Goal: Find contact information: Find contact information

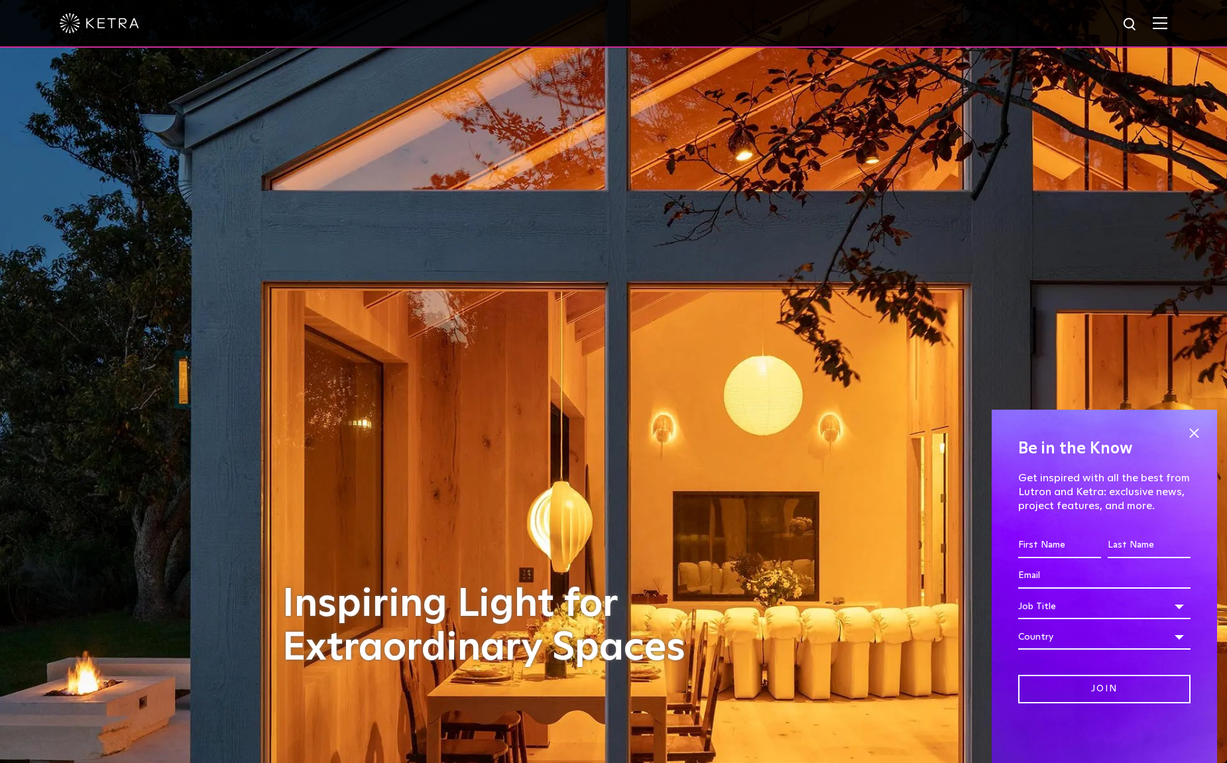
click at [1163, 23] on img at bounding box center [1160, 23] width 15 height 13
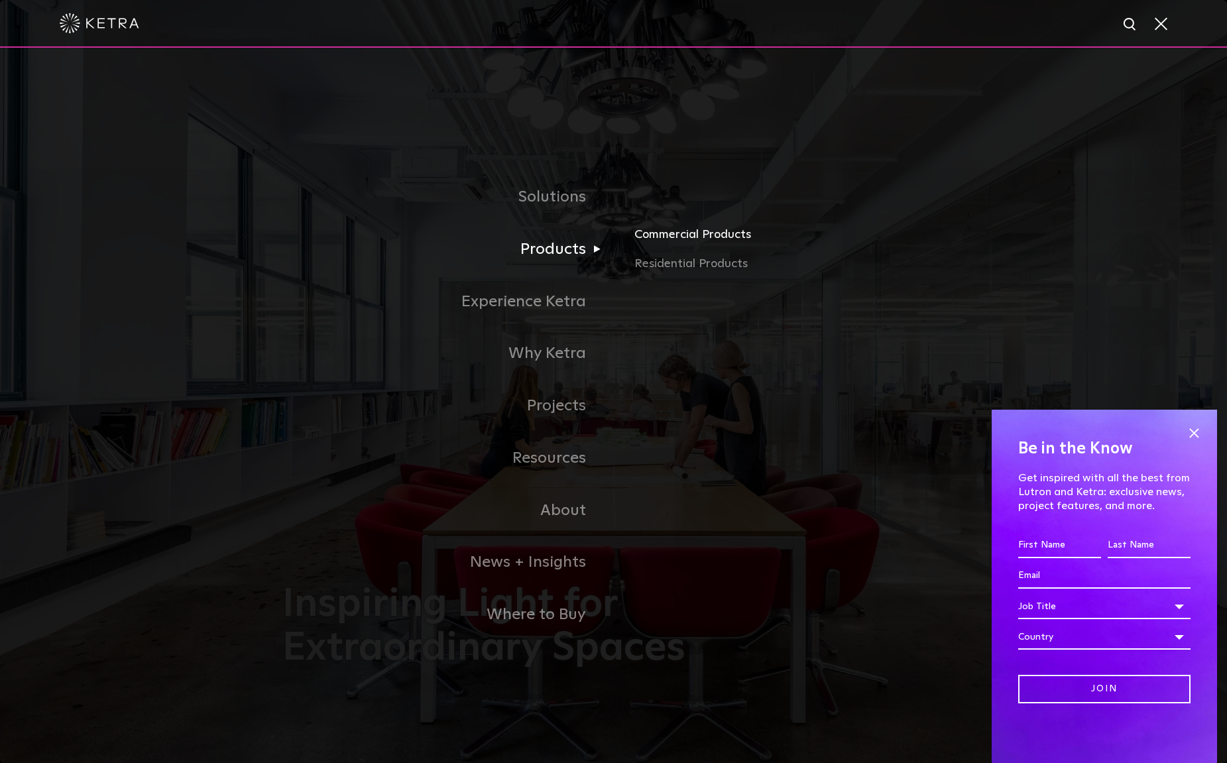
click at [658, 232] on link "Commercial Products" at bounding box center [790, 239] width 310 height 29
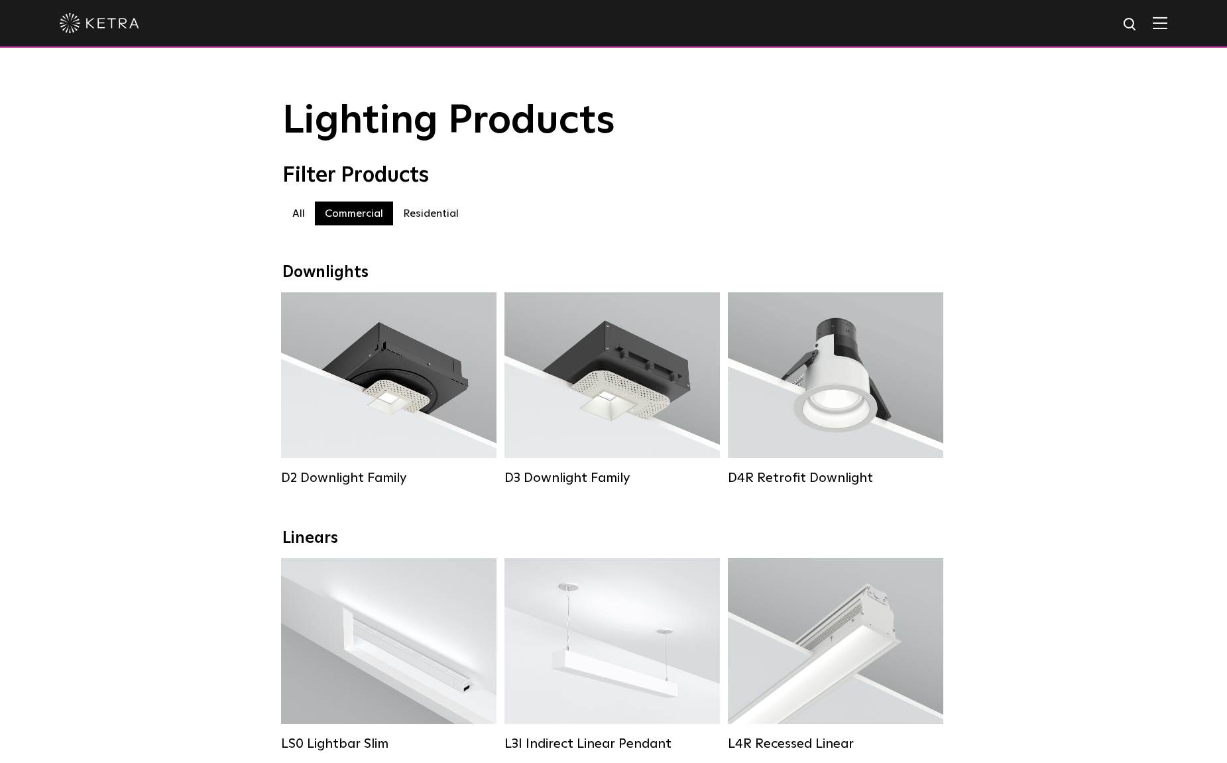
click at [431, 212] on label "Residential" at bounding box center [431, 214] width 76 height 24
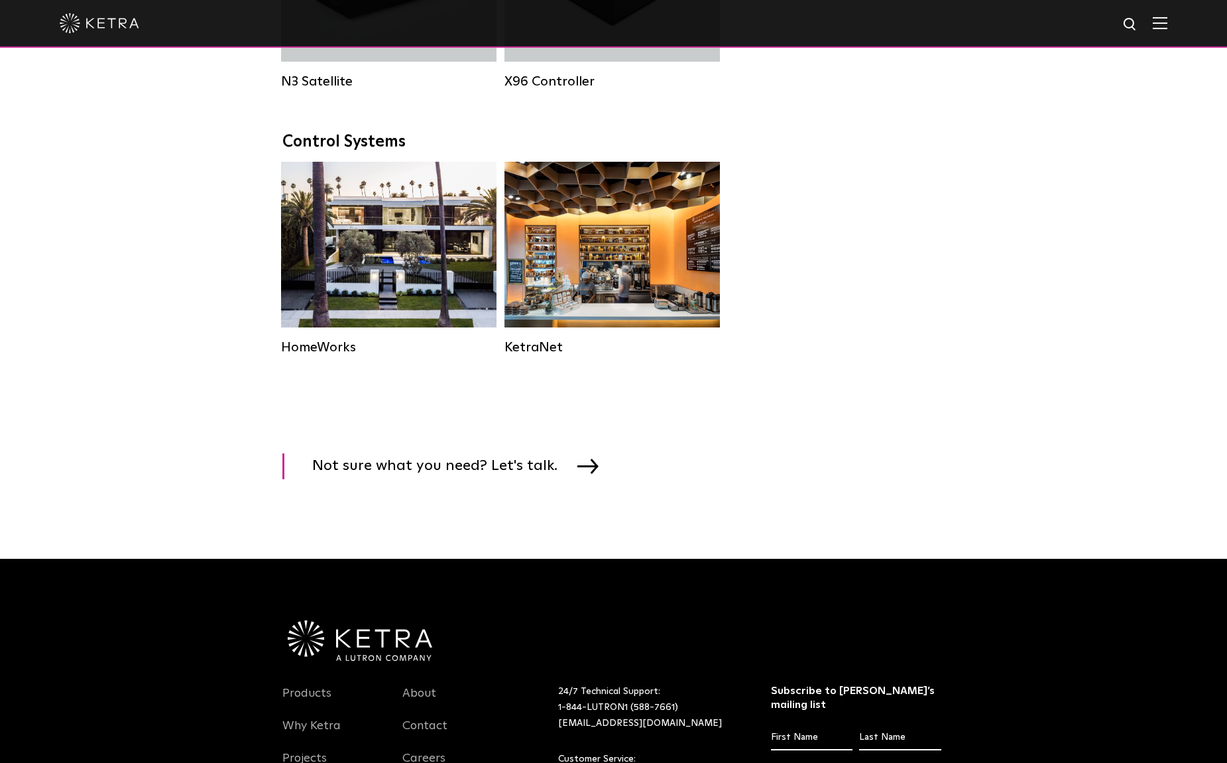
scroll to position [1672, 0]
click at [551, 454] on span "Not sure what you need? Let's talk." at bounding box center [610, 465] width 656 height 29
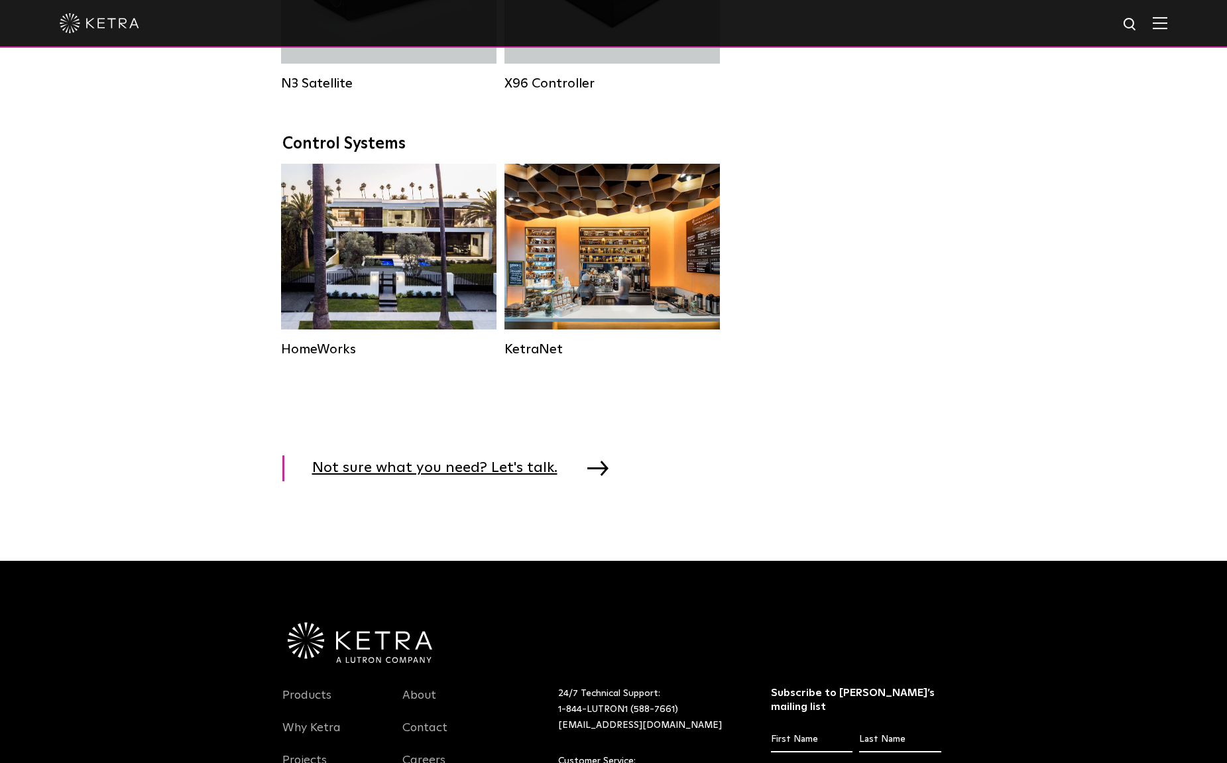
click at [507, 474] on span "Not sure what you need? Let's talk." at bounding box center [444, 469] width 265 height 26
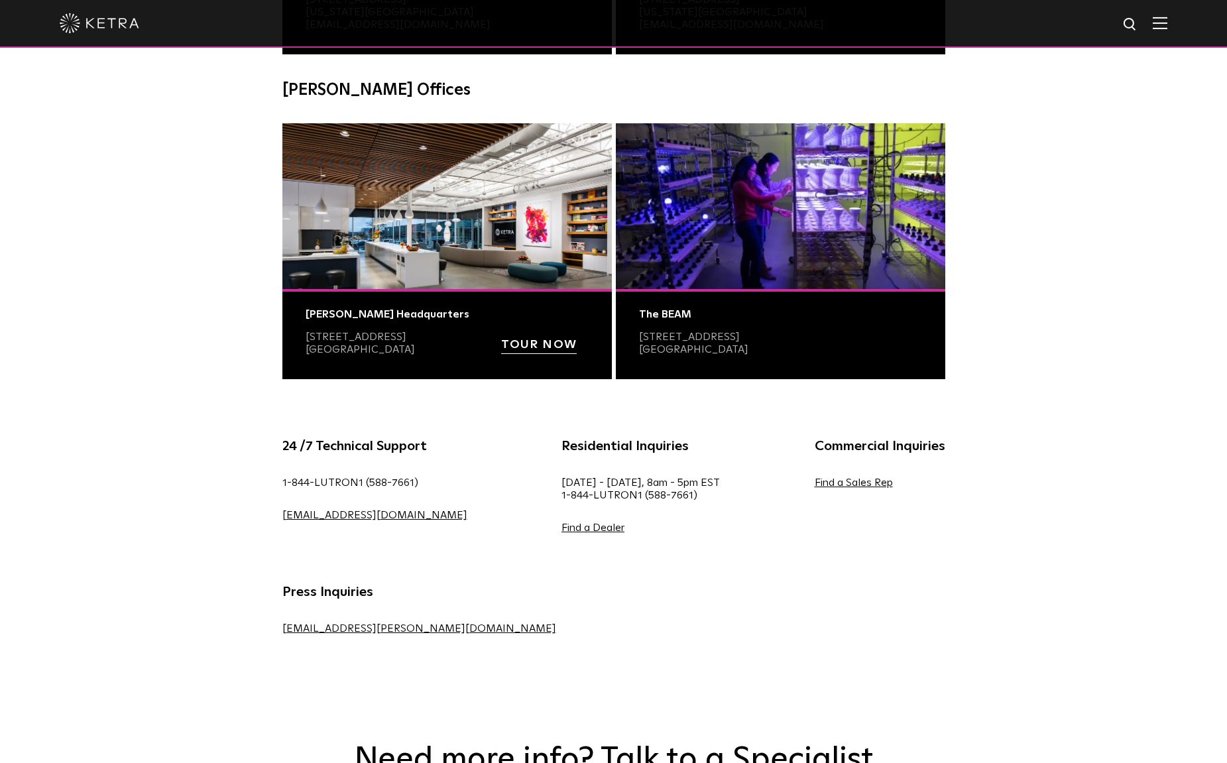
scroll to position [448, 0]
